Goal: Information Seeking & Learning: Learn about a topic

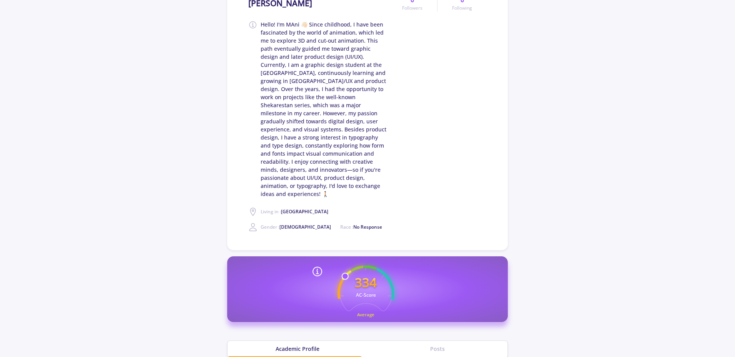
scroll to position [231, 0]
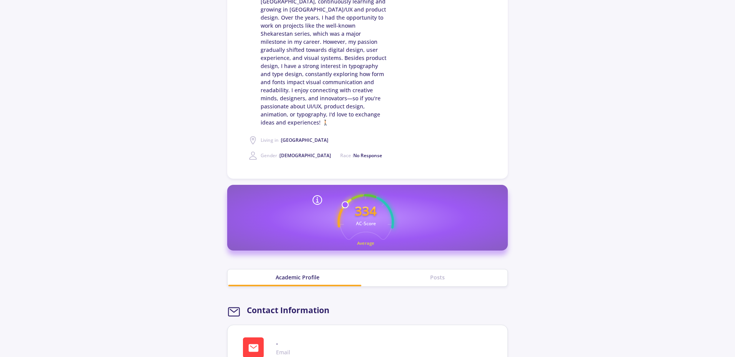
click at [527, 152] on section "[PERSON_NAME] Hello! I'm MAni 👋🏻 Since childhood, I have been fascinated by the…" at bounding box center [367, 284] width 735 height 975
click at [534, 149] on section "[PERSON_NAME] Hello! I'm MAni 👋🏻 Since childhood, I have been fascinated by the…" at bounding box center [367, 284] width 735 height 975
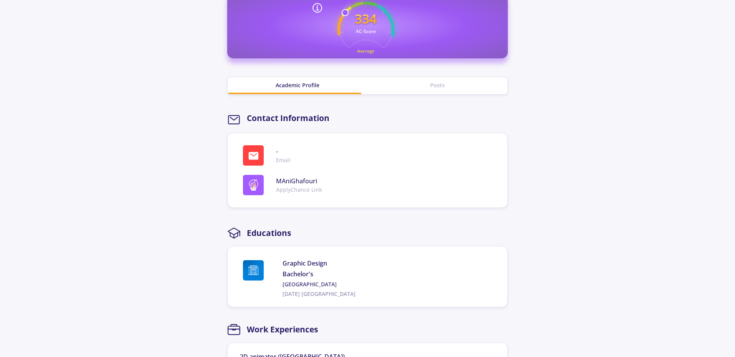
click at [437, 81] on div "Posts" at bounding box center [438, 85] width 140 height 8
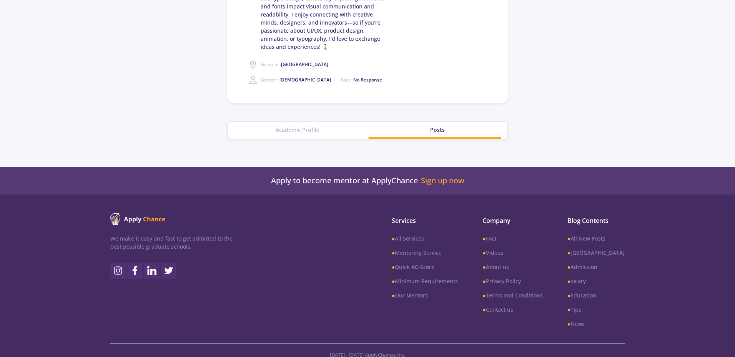
click at [307, 126] on div "Academic Profile" at bounding box center [298, 130] width 140 height 17
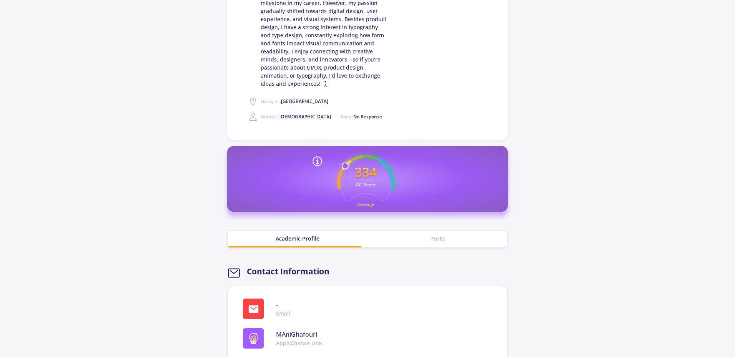
scroll to position [269, 0]
click at [316, 156] on icon at bounding box center [317, 162] width 12 height 12
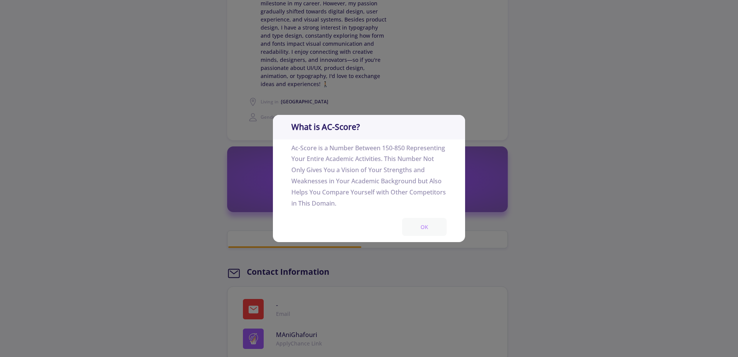
click at [438, 222] on button "OK" at bounding box center [424, 227] width 45 height 18
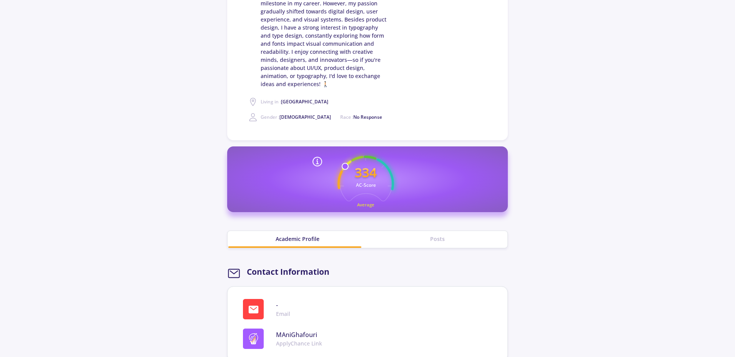
click at [374, 193] on icon "334 AC-Score Average" at bounding box center [366, 184] width 57 height 57
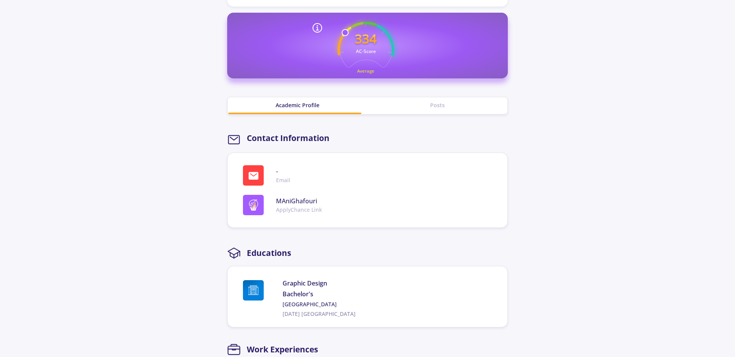
scroll to position [384, 0]
